Goal: Task Accomplishment & Management: Use online tool/utility

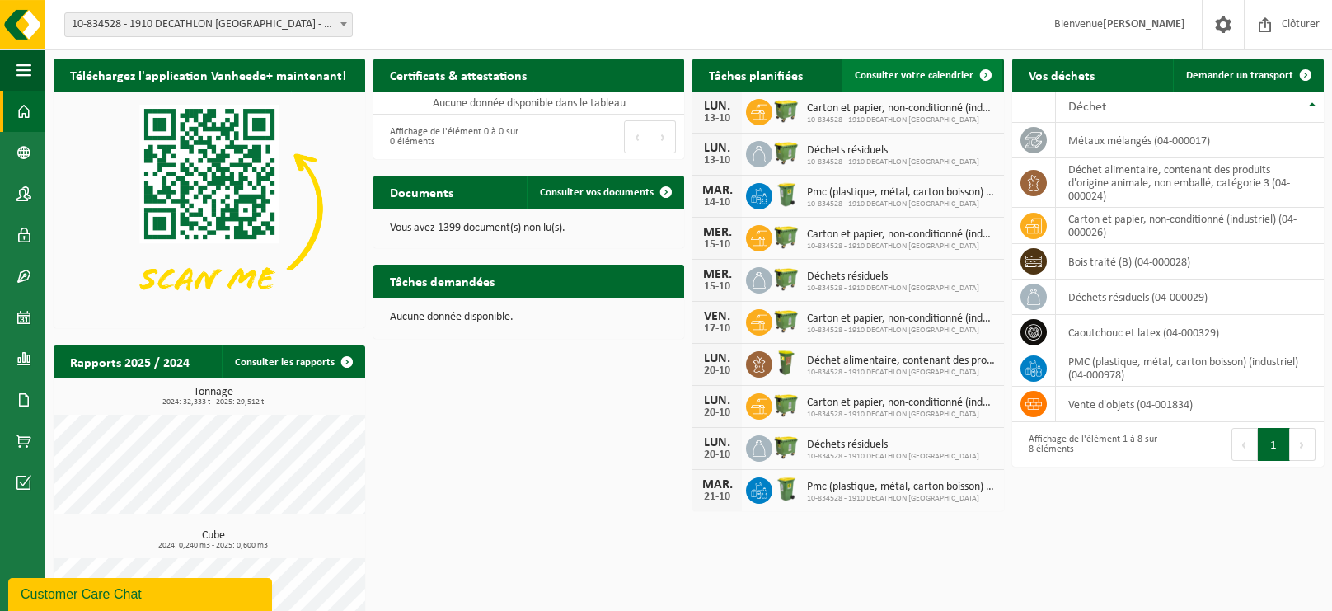
click at [921, 79] on span "Consulter votre calendrier" at bounding box center [913, 75] width 119 height 11
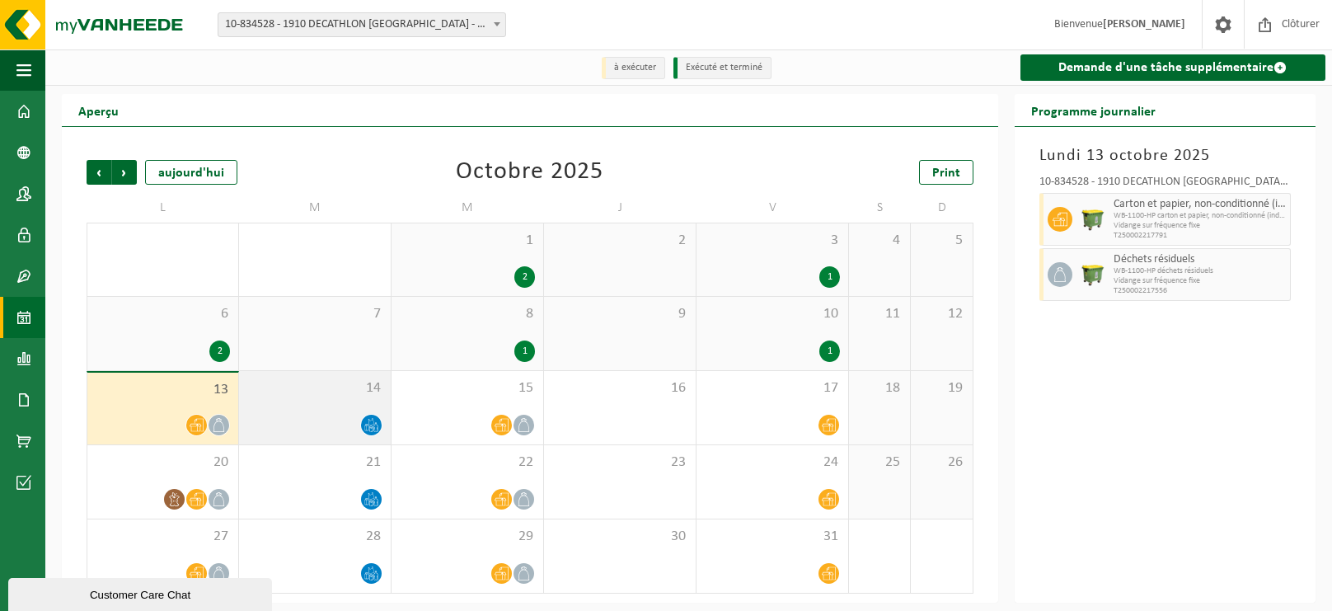
click at [311, 400] on div "14" at bounding box center [315, 407] width 152 height 73
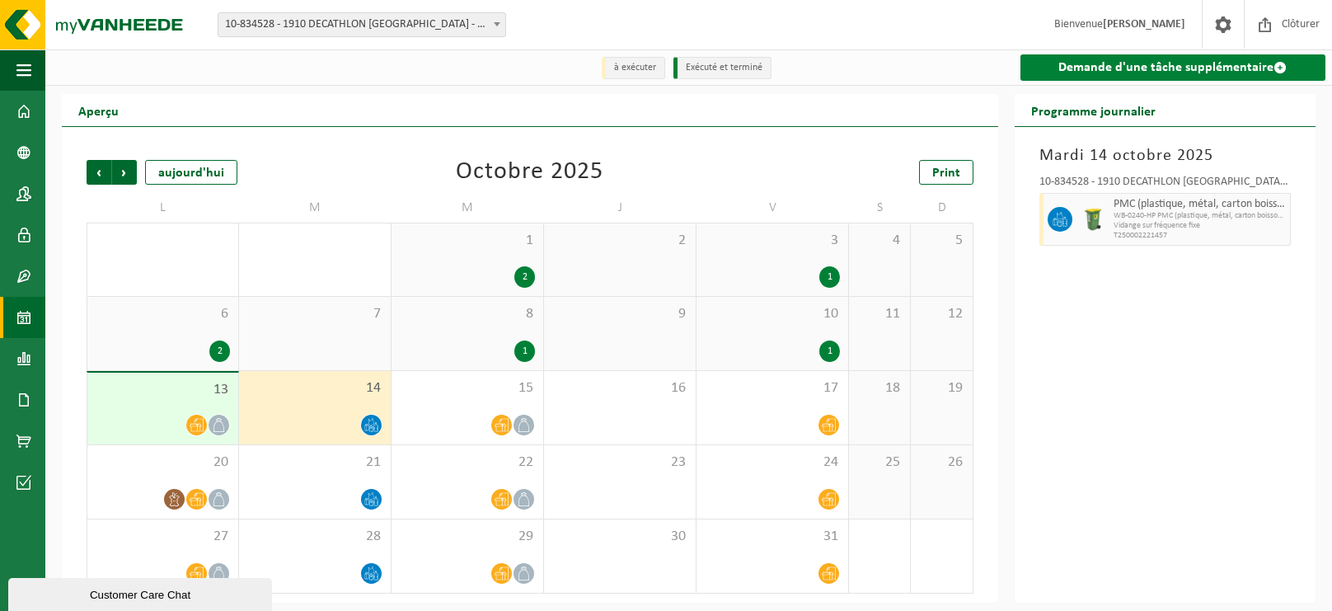
click at [1244, 63] on link "Demande d'une tâche supplémentaire" at bounding box center [1172, 67] width 305 height 26
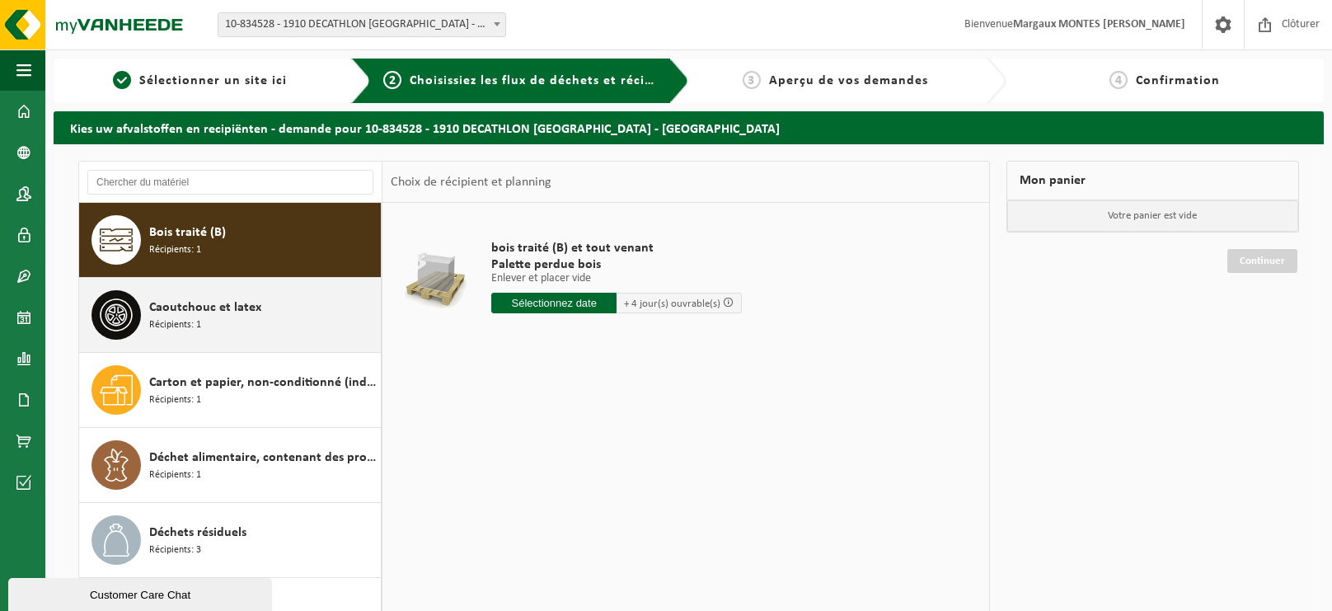
click at [352, 302] on div "Caoutchouc et latex Récipients: 1" at bounding box center [262, 314] width 227 height 49
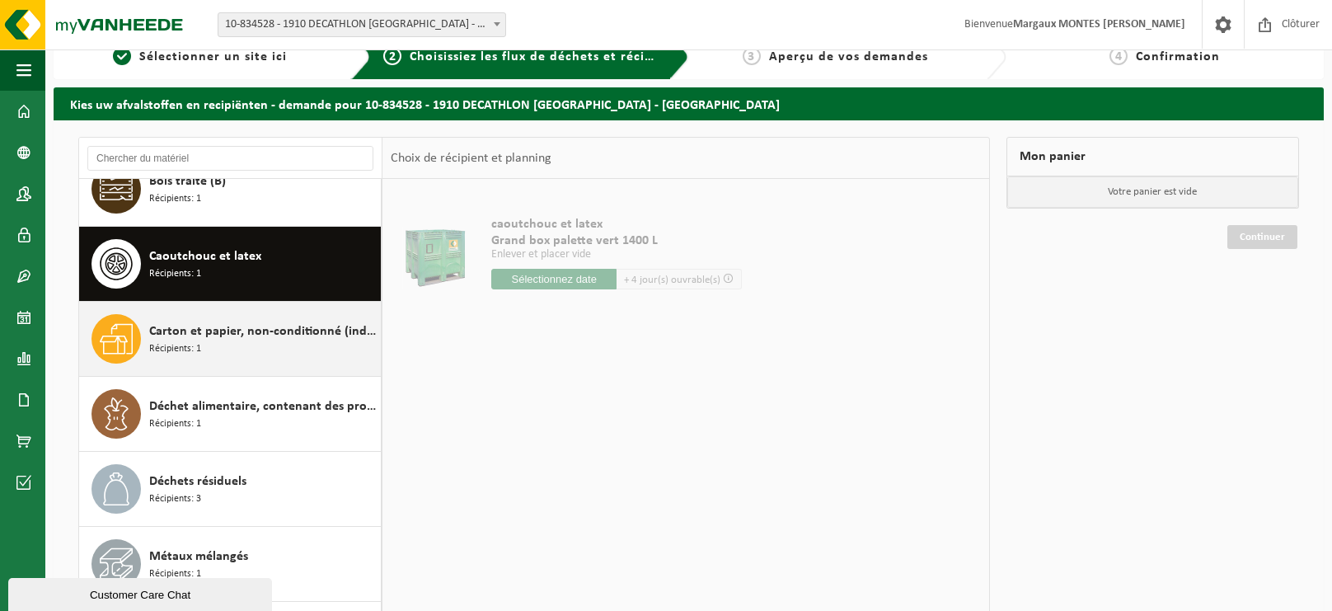
scroll to position [26, 0]
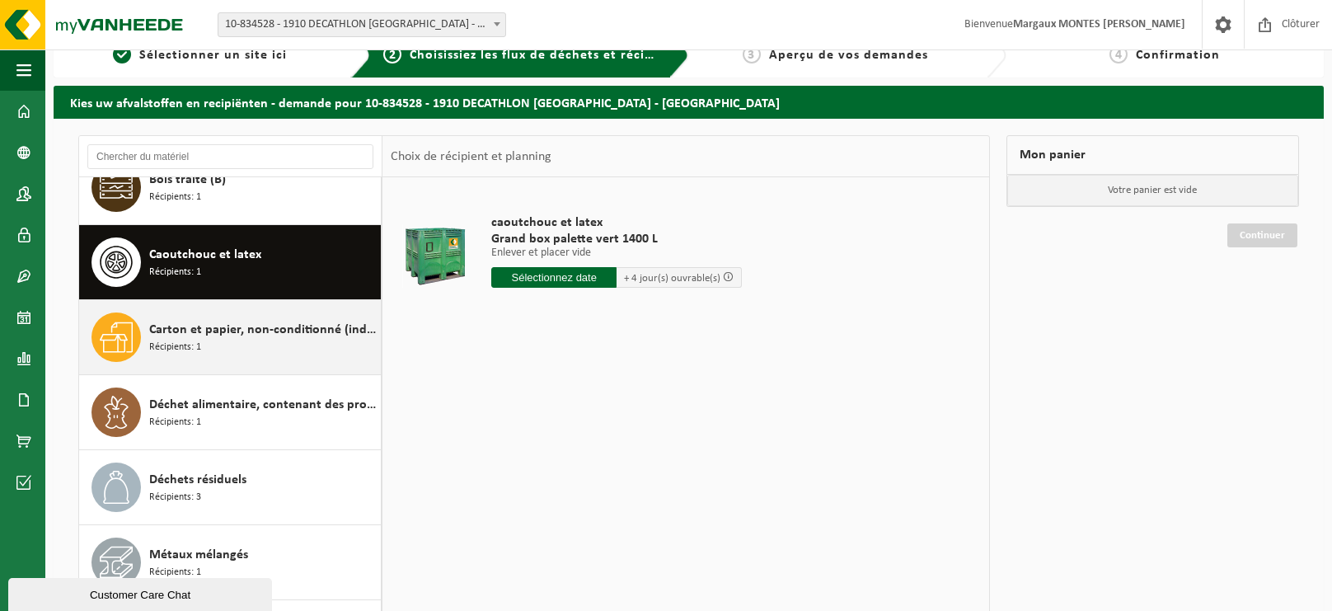
click at [318, 343] on div "Carton et papier, non-conditionné (industriel) Récipients: 1" at bounding box center [262, 336] width 227 height 49
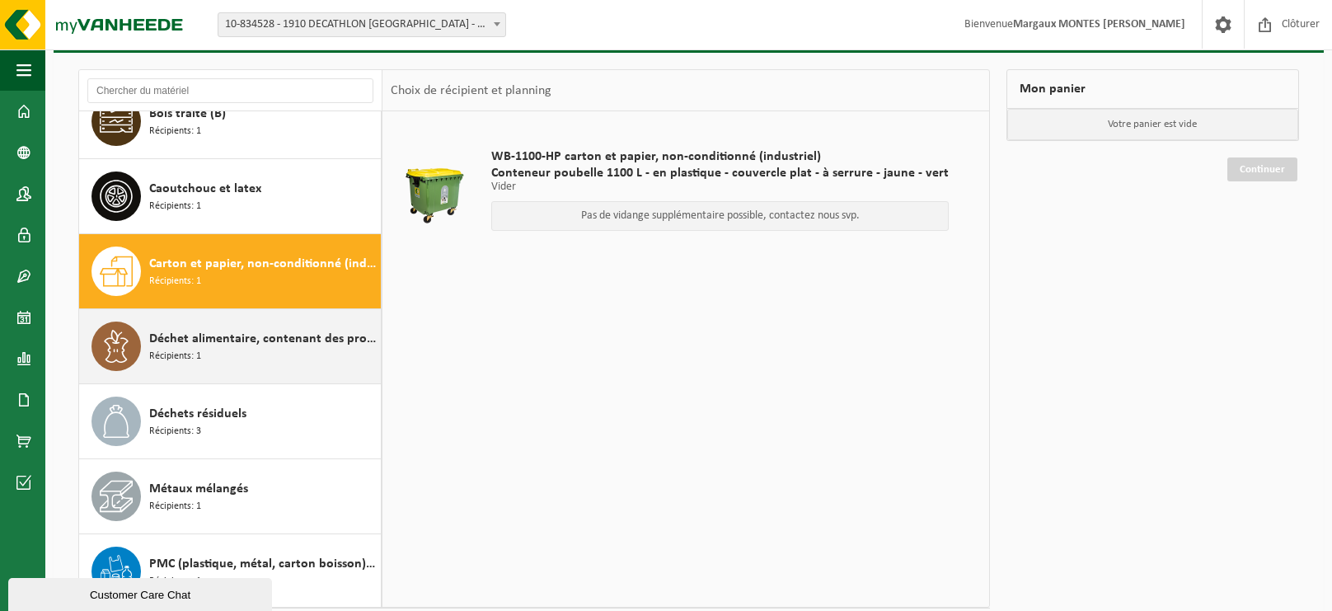
scroll to position [127, 0]
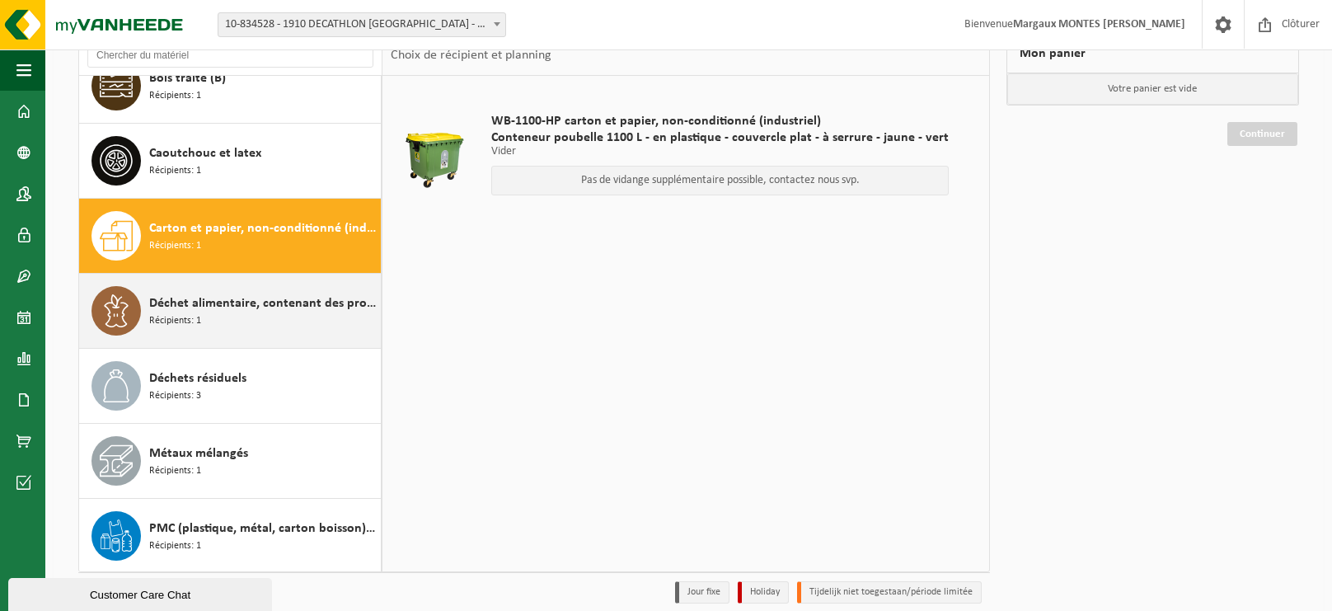
click at [309, 324] on div "Déchet alimentaire, contenant des produits d'origine animale, non emballé, caté…" at bounding box center [262, 310] width 227 height 49
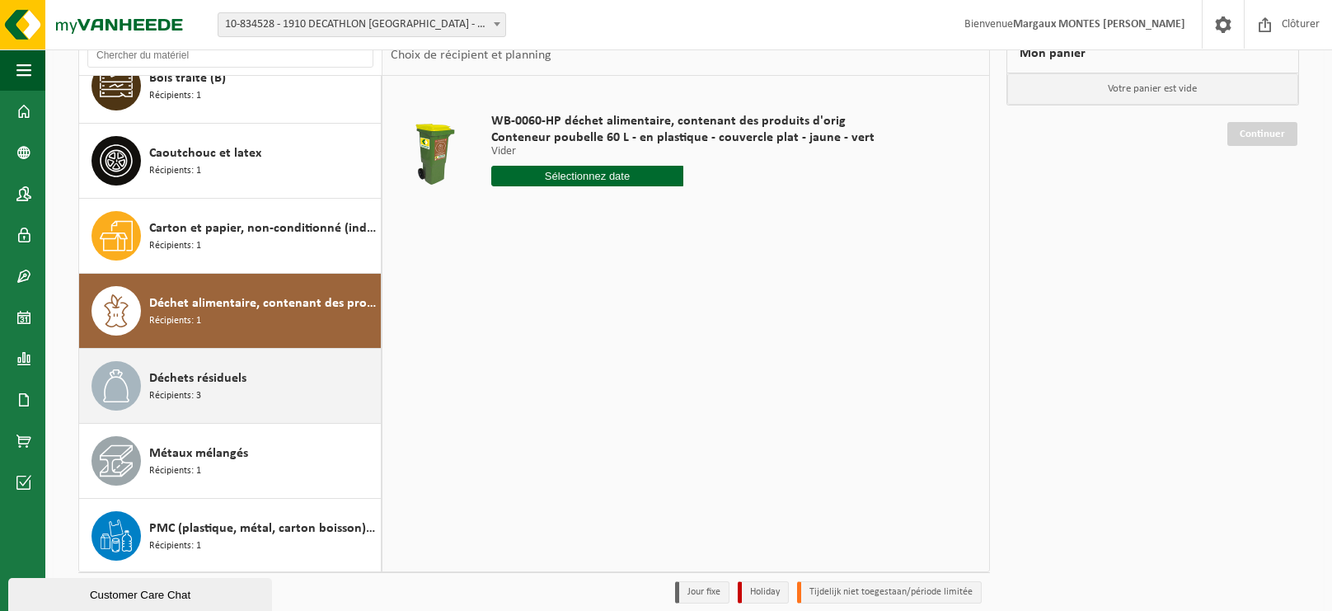
click at [357, 366] on div "Déchets résiduels Récipients: 3" at bounding box center [262, 385] width 227 height 49
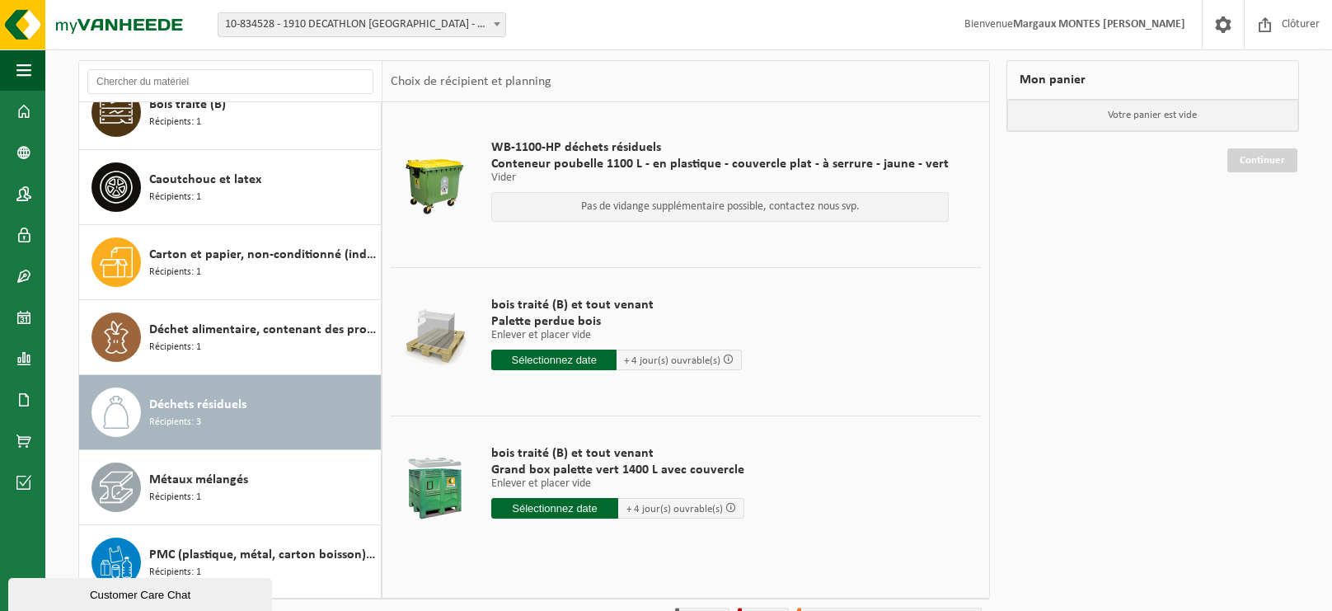
scroll to position [100, 0]
